Goal: Information Seeking & Learning: Learn about a topic

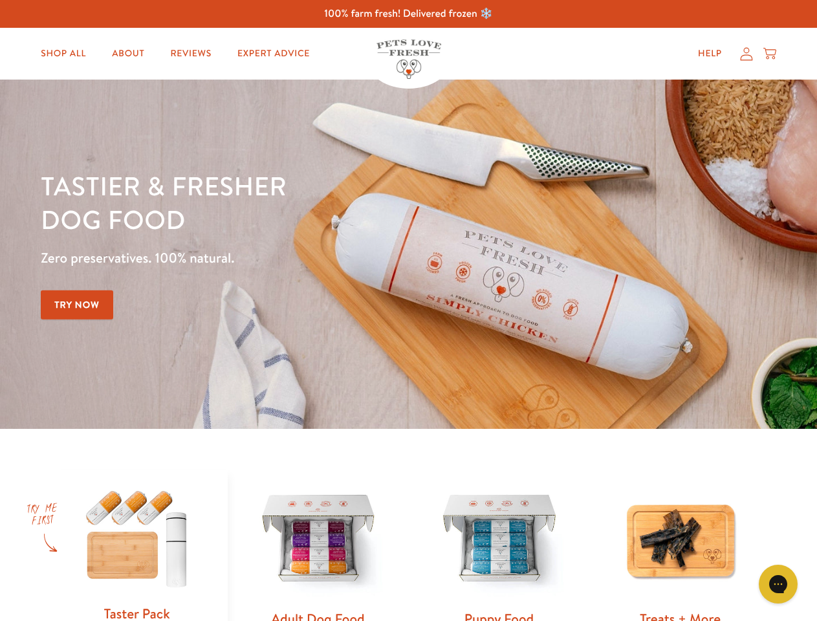
click at [408, 311] on div "Tastier & fresher dog food Zero preservatives. 100% natural. Try Now" at bounding box center [286, 254] width 490 height 171
click at [778, 584] on icon "Open gorgias live chat" at bounding box center [778, 584] width 12 height 12
